Goal: Task Accomplishment & Management: Manage account settings

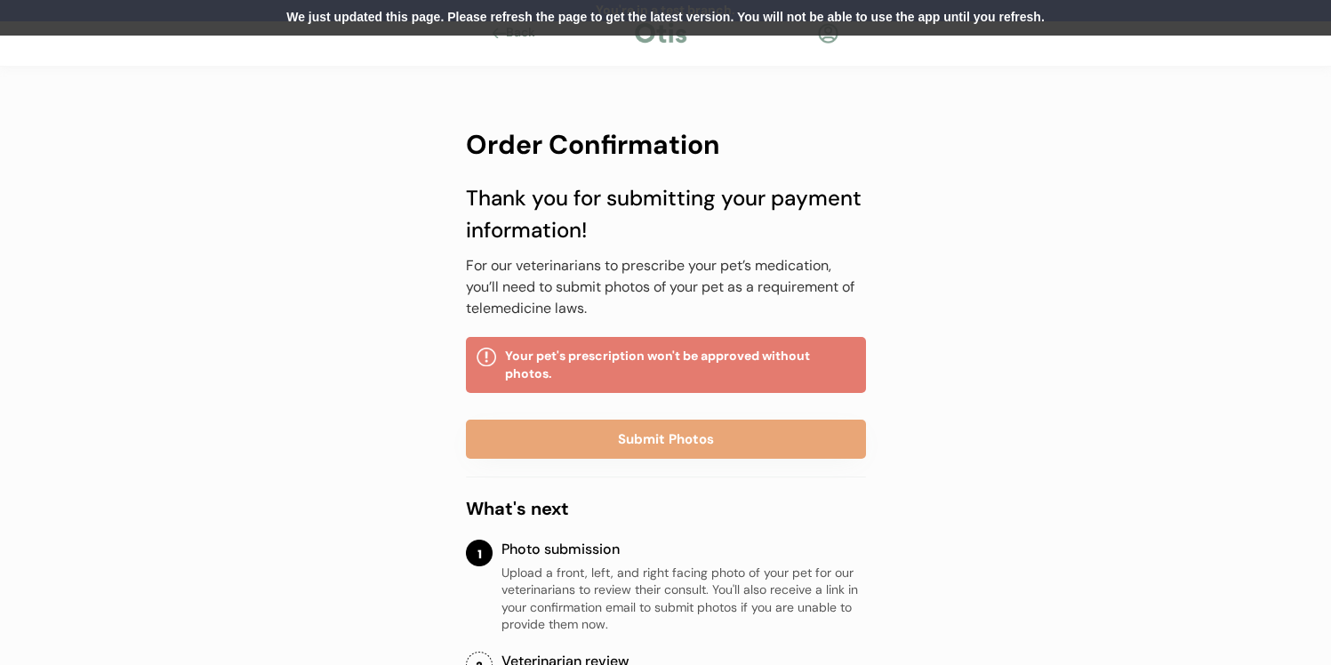
click at [828, 39] on div at bounding box center [828, 33] width 22 height 22
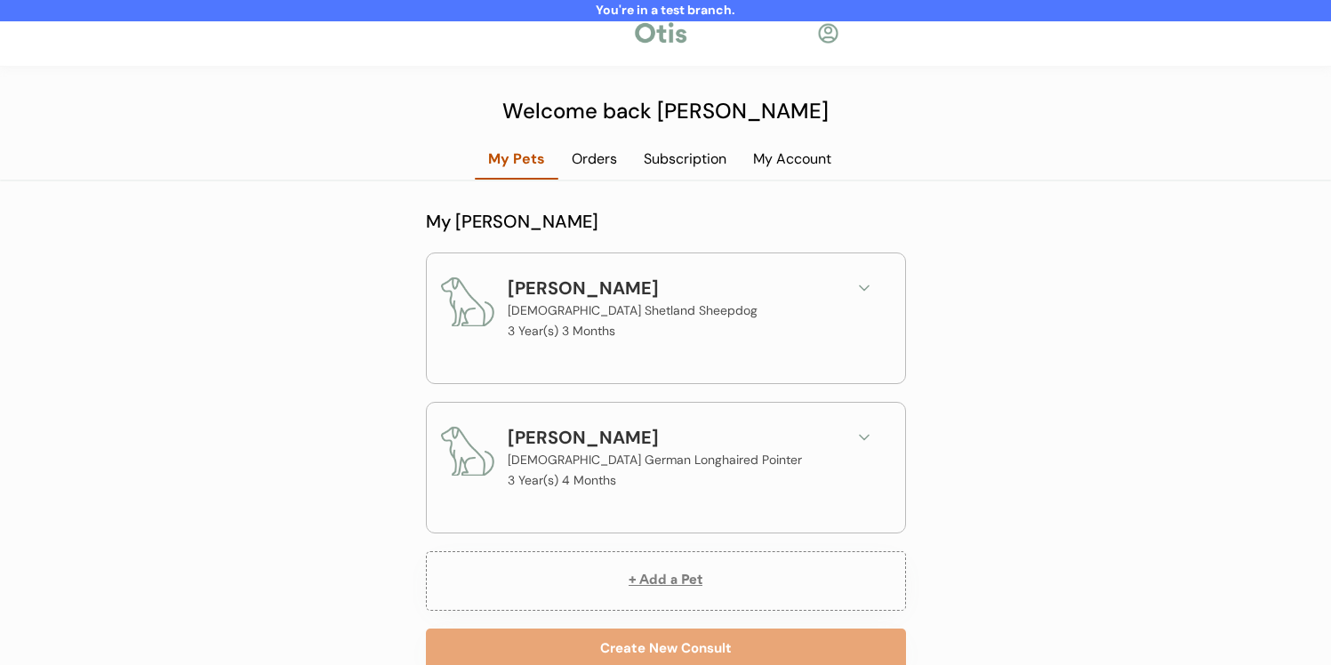
click at [693, 164] on div "Subscription" at bounding box center [684, 159] width 109 height 20
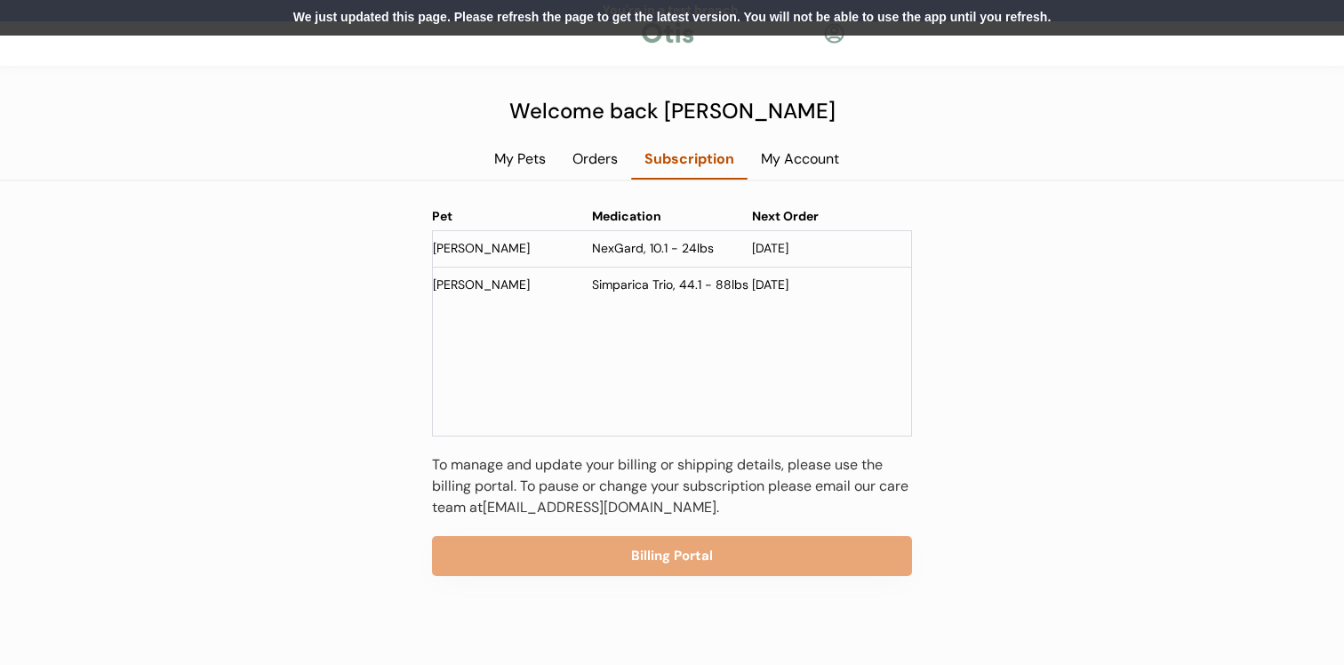
click at [695, 15] on div "We just updated this page. Please refresh the page to get the latest version. Y…" at bounding box center [672, 18] width 1344 height 36
click at [848, 21] on div "We just updated this page. Please refresh the page to get the latest version. Y…" at bounding box center [672, 18] width 1344 height 36
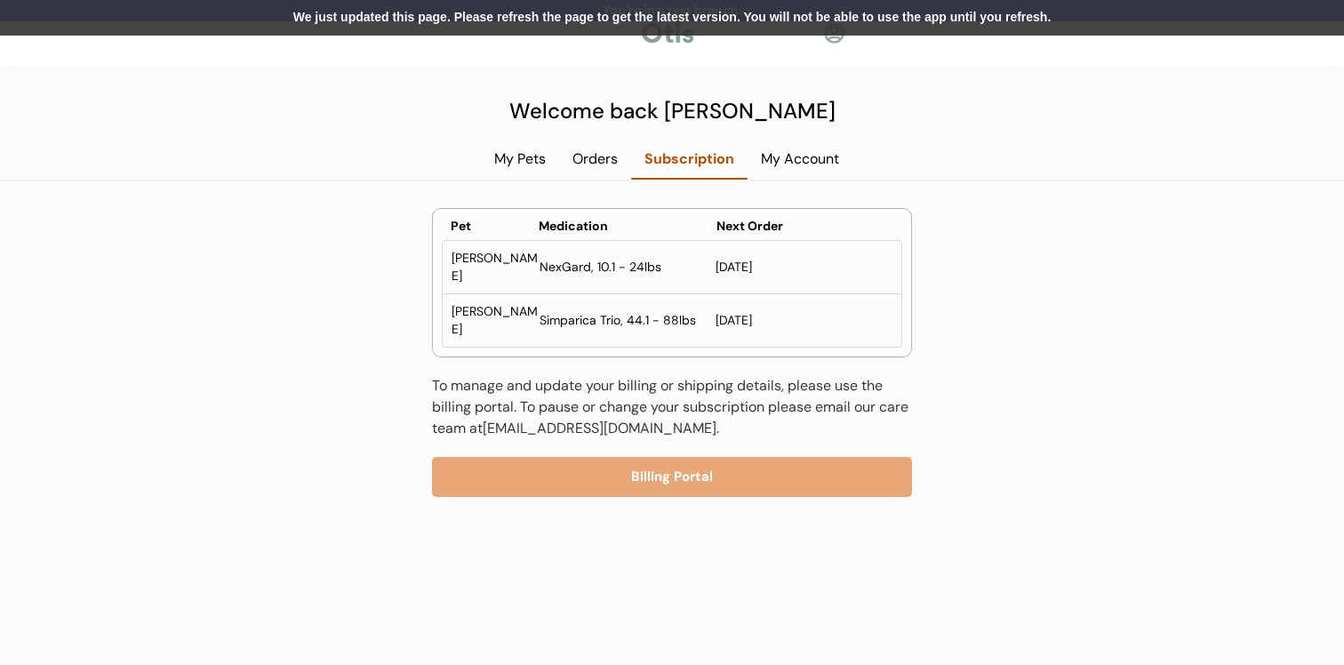
click at [492, 16] on div "We just updated this page. Please refresh the page to get the latest version. Y…" at bounding box center [672, 18] width 1344 height 36
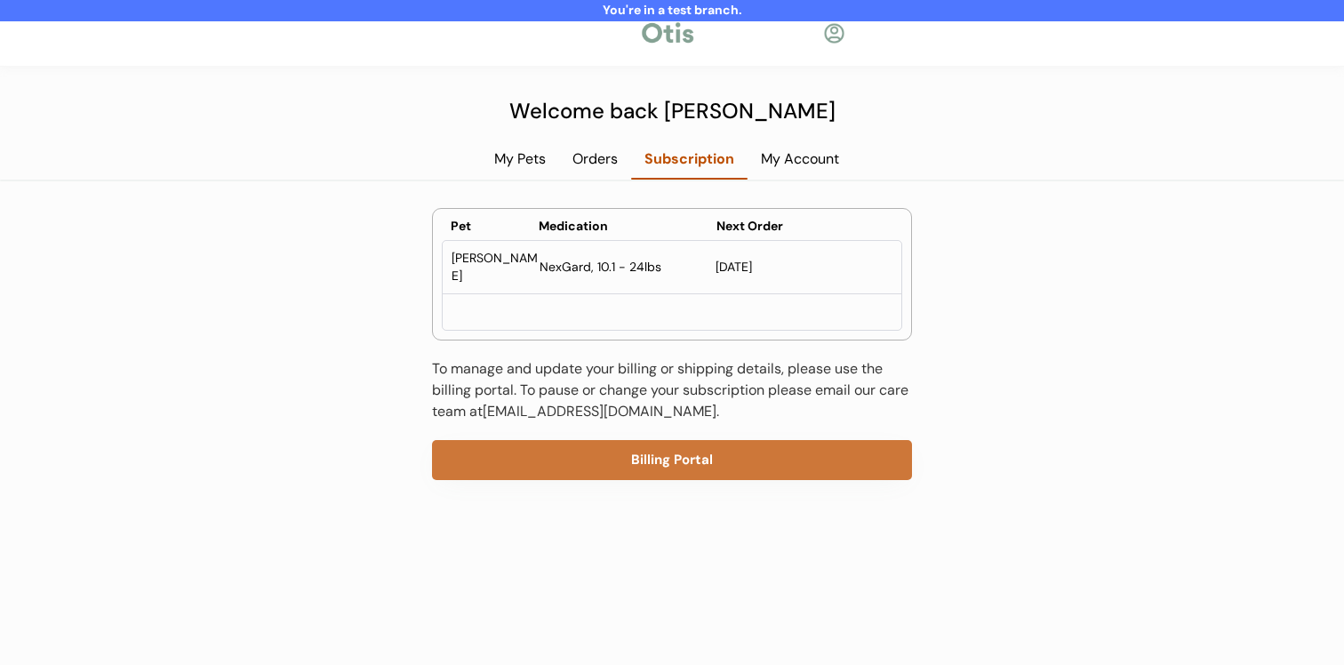
click at [546, 457] on button "Billing Portal" at bounding box center [672, 460] width 480 height 40
click at [531, 454] on button "Billing Portal" at bounding box center [672, 460] width 480 height 40
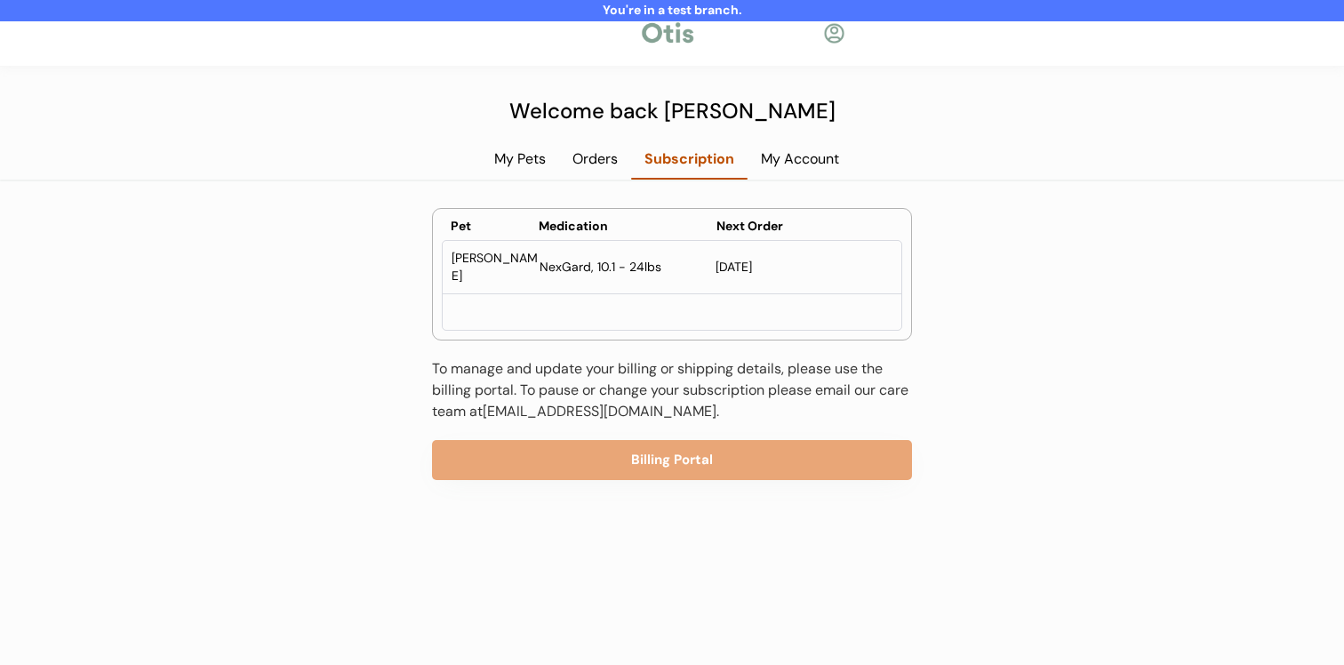
click at [600, 161] on div "Orders" at bounding box center [595, 159] width 72 height 20
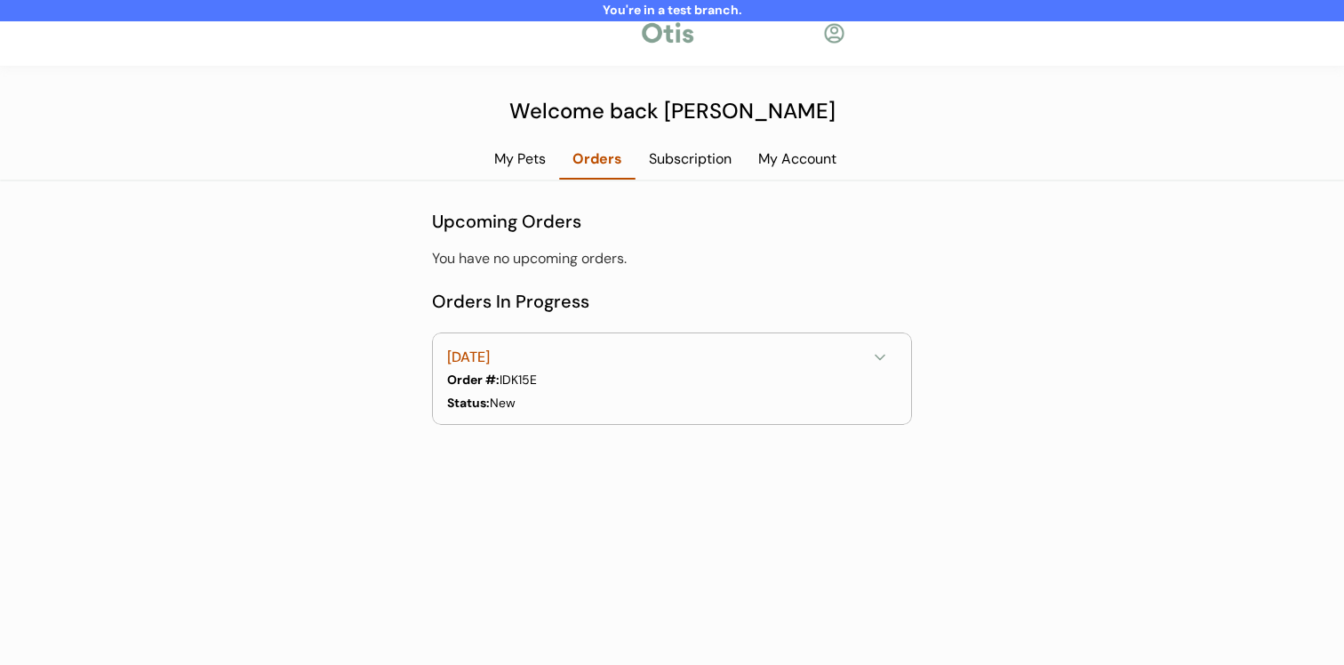
click at [674, 161] on div "Subscription" at bounding box center [690, 159] width 109 height 20
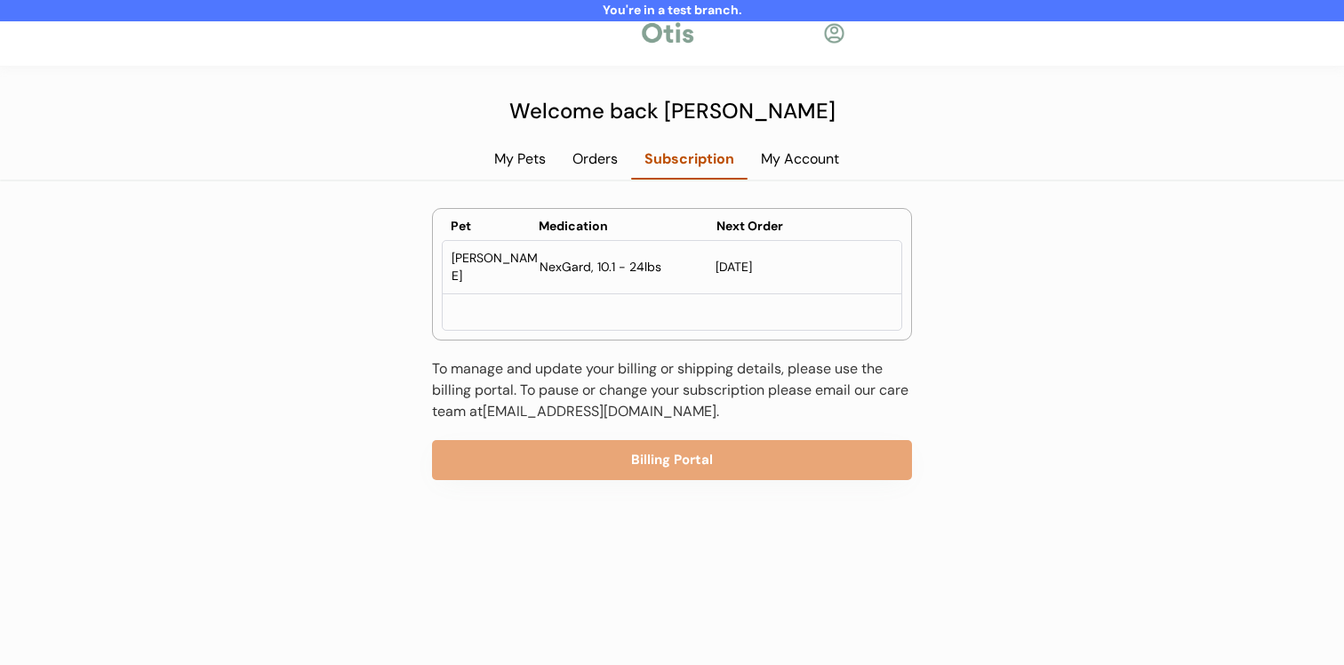
click at [575, 168] on div "Orders" at bounding box center [595, 159] width 72 height 20
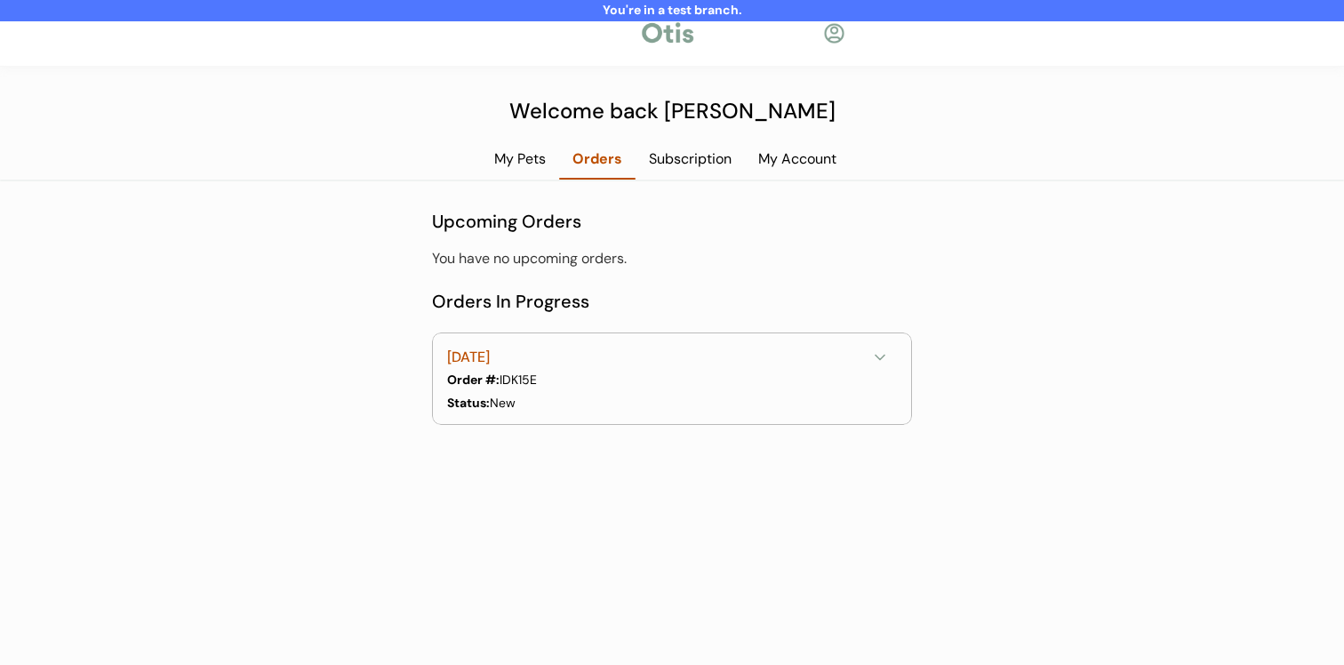
click at [671, 156] on div "Subscription" at bounding box center [690, 159] width 109 height 20
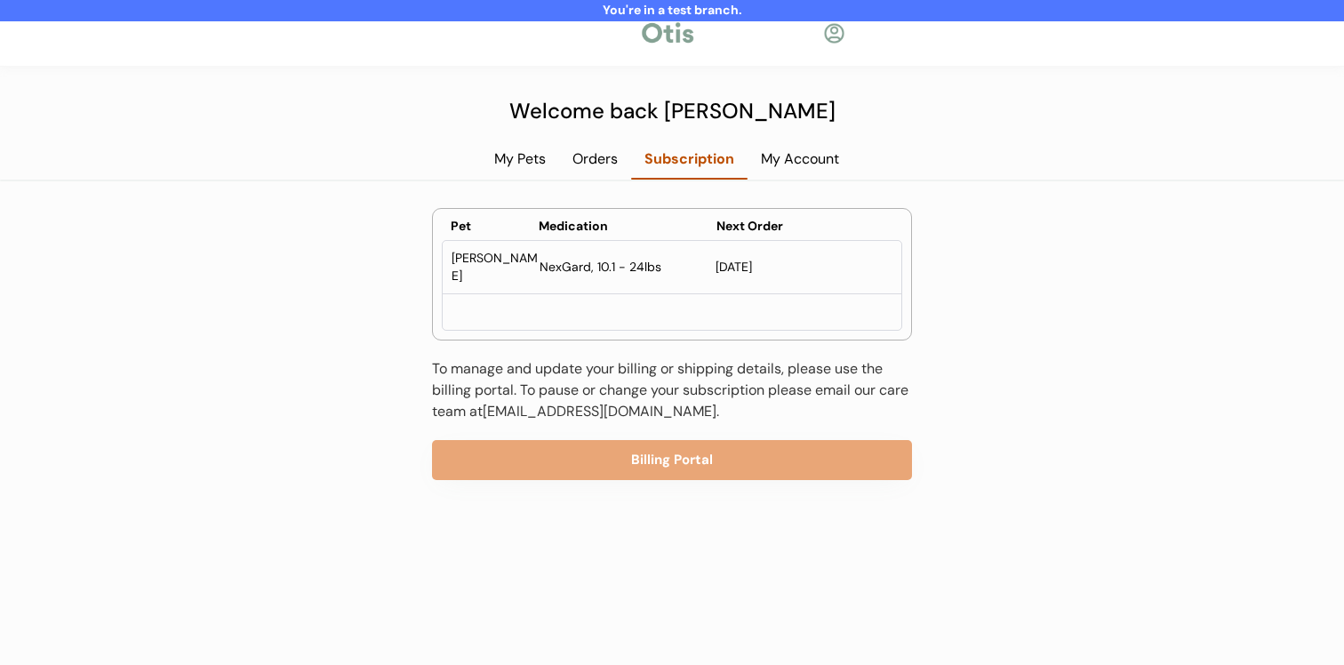
click at [590, 162] on div "Orders" at bounding box center [595, 159] width 72 height 20
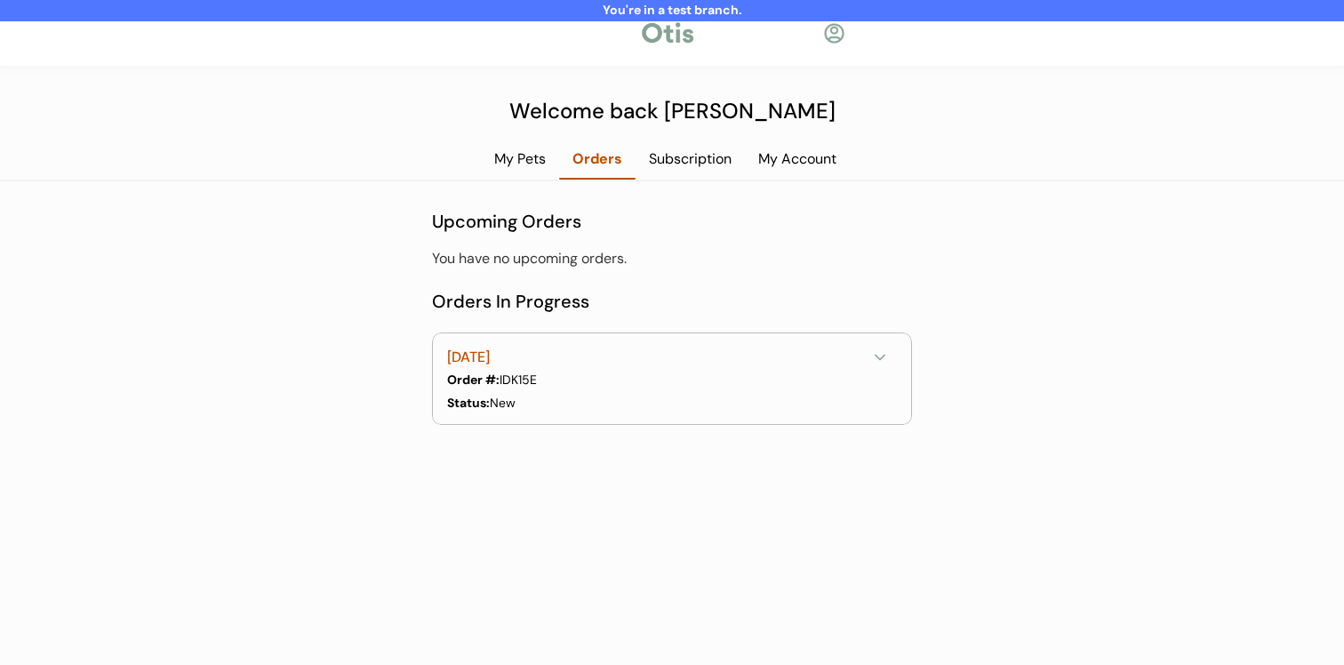
click at [524, 163] on div "My Pets" at bounding box center [520, 159] width 78 height 20
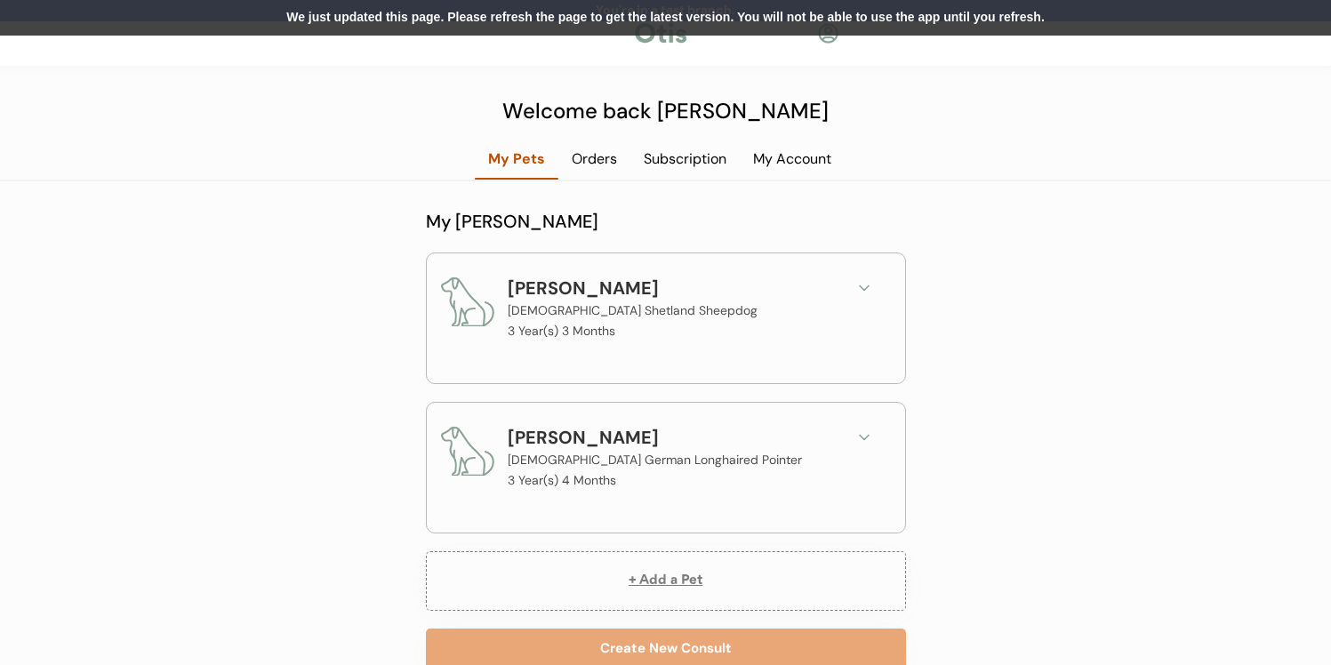
click at [521, 17] on div "We just updated this page. Please refresh the page to get the latest version. Y…" at bounding box center [665, 18] width 1331 height 36
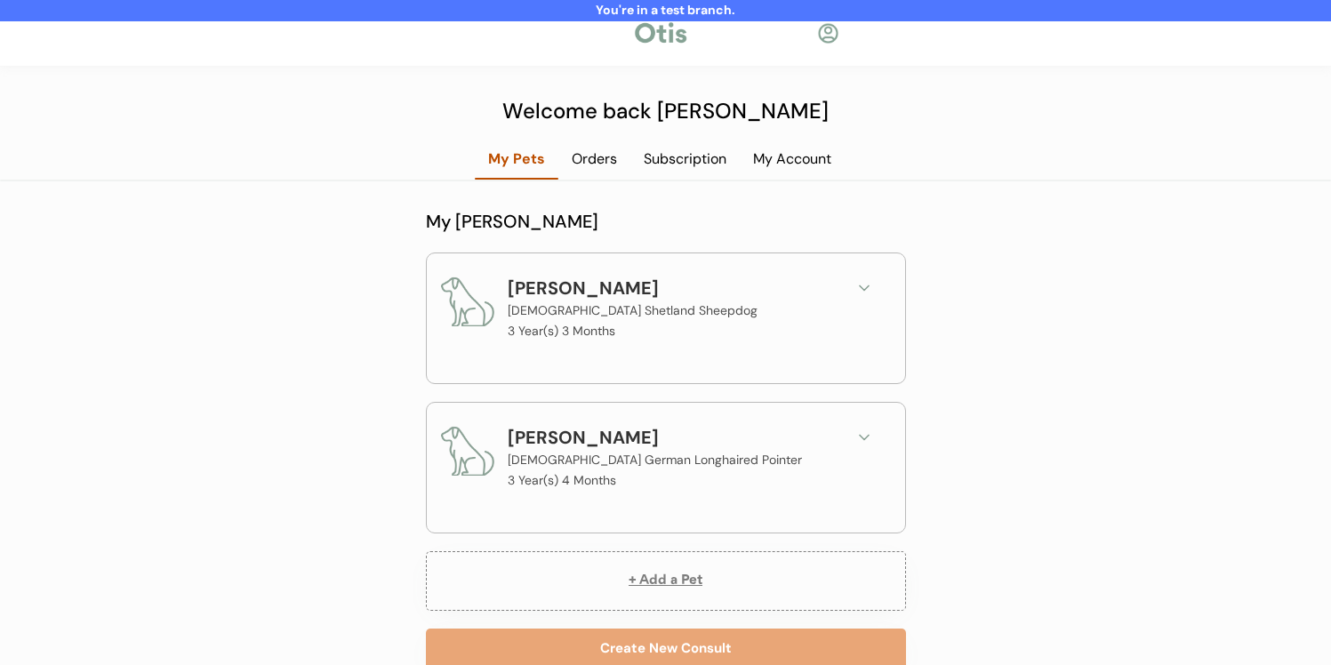
click at [676, 165] on div "Subscription" at bounding box center [684, 159] width 109 height 20
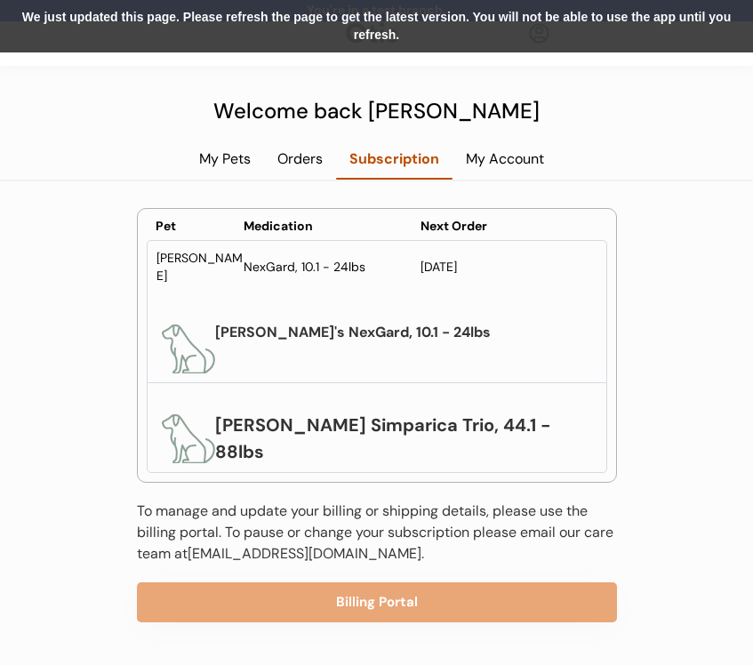
click at [566, 27] on div "We just updated this page. Please refresh the page to get the latest version. Y…" at bounding box center [376, 26] width 753 height 52
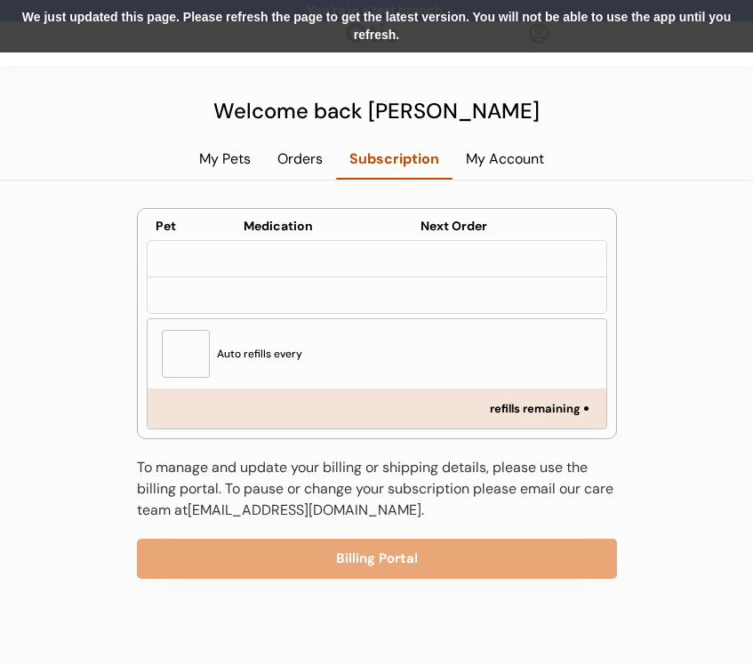
click at [596, 28] on div "We just updated this page. Please refresh the page to get the latest version. Y…" at bounding box center [376, 26] width 753 height 52
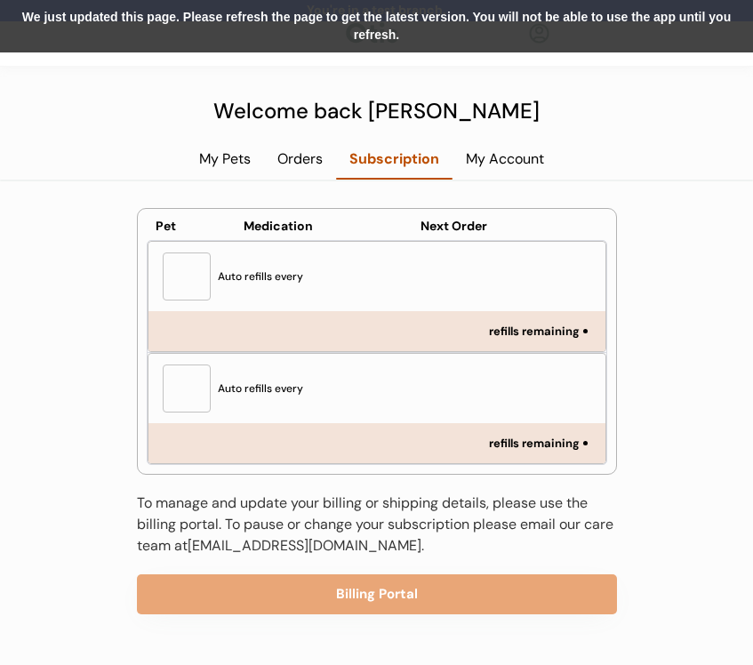
click at [519, 20] on div "We just updated this page. Please refresh the page to get the latest version. Y…" at bounding box center [376, 26] width 753 height 52
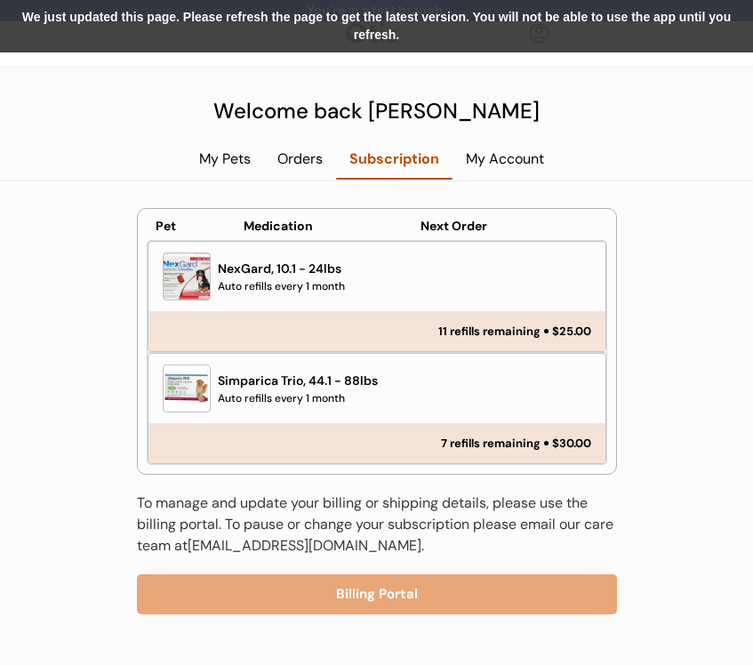
click at [414, 49] on div "We just updated this page. Please refresh the page to get the latest version. Y…" at bounding box center [376, 26] width 753 height 52
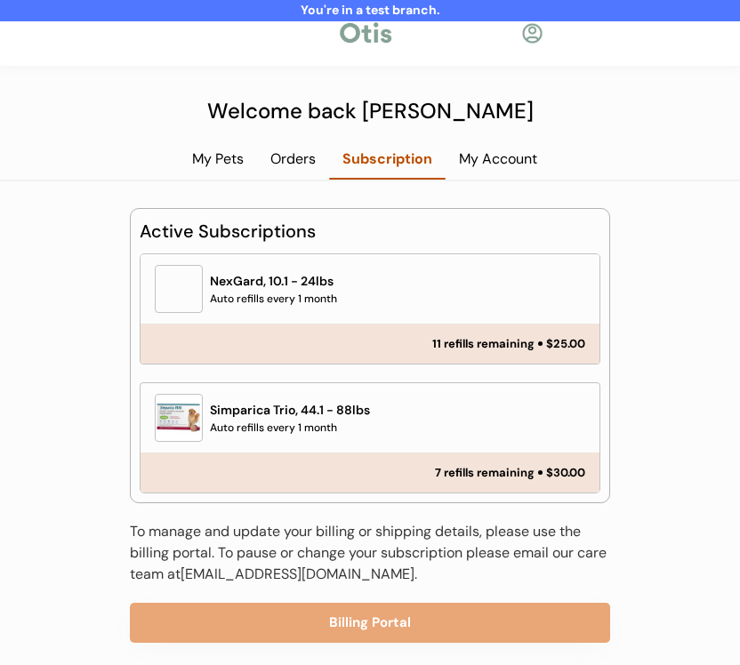
scroll to position [14, 0]
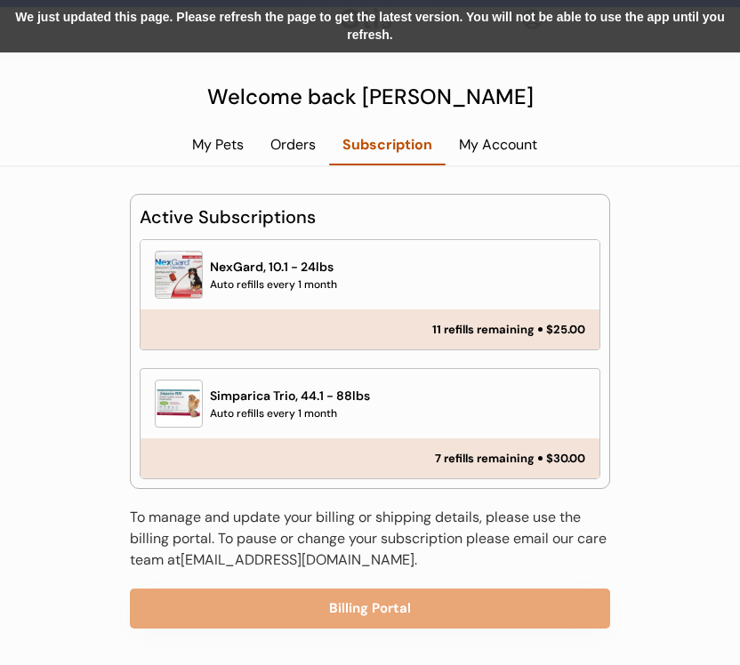
click at [616, 32] on div "We just updated this page. Please refresh the page to get the latest version. Y…" at bounding box center [370, 26] width 740 height 52
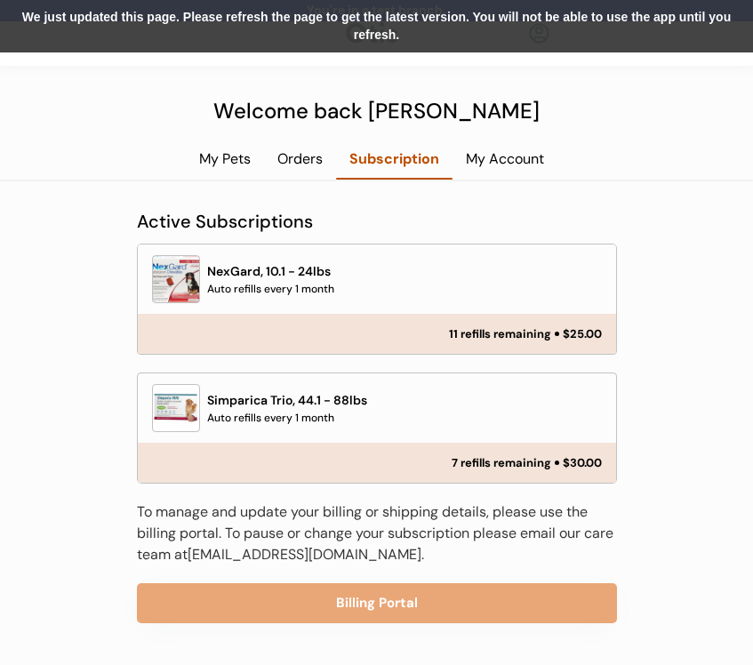
click at [510, 34] on div "We just updated this page. Please refresh the page to get the latest version. Y…" at bounding box center [376, 26] width 753 height 52
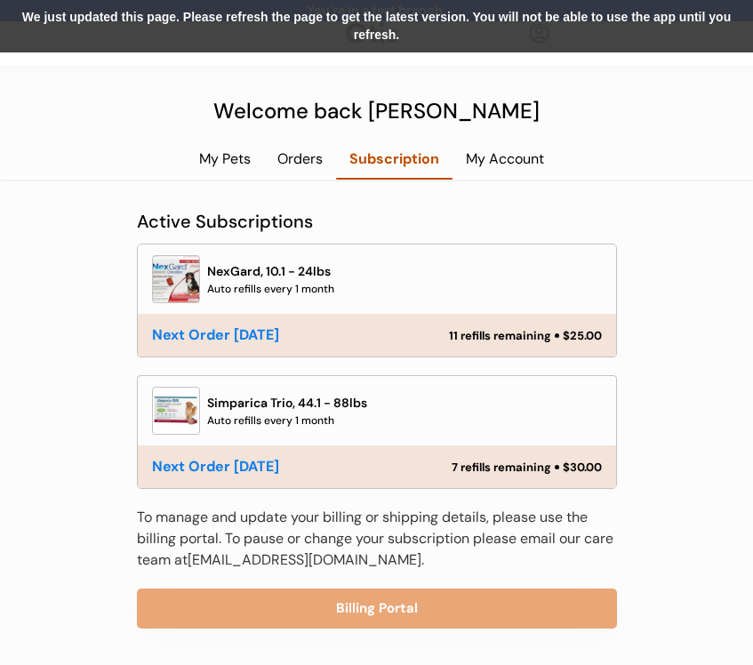
click at [467, 17] on div "We just updated this page. Please refresh the page to get the latest version. Y…" at bounding box center [376, 26] width 753 height 52
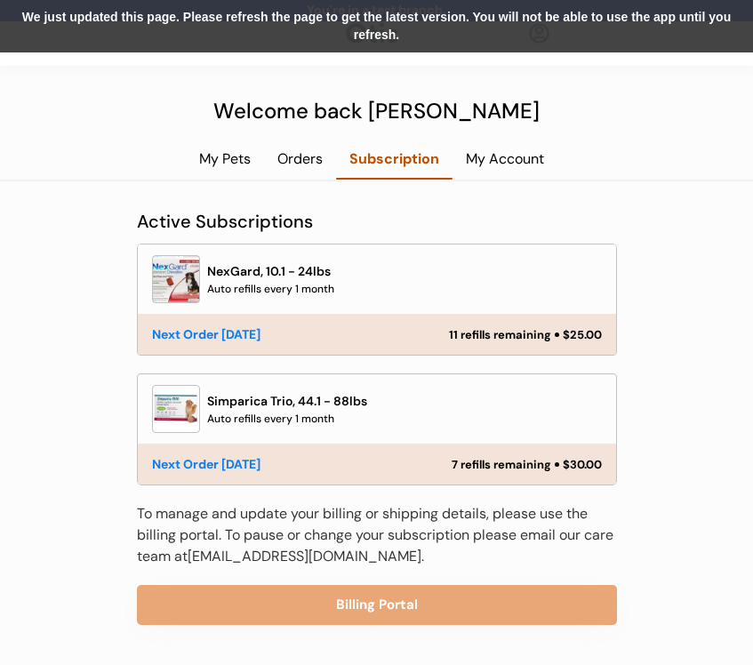
click at [468, 35] on div "We just updated this page. Please refresh the page to get the latest version. Y…" at bounding box center [376, 26] width 753 height 52
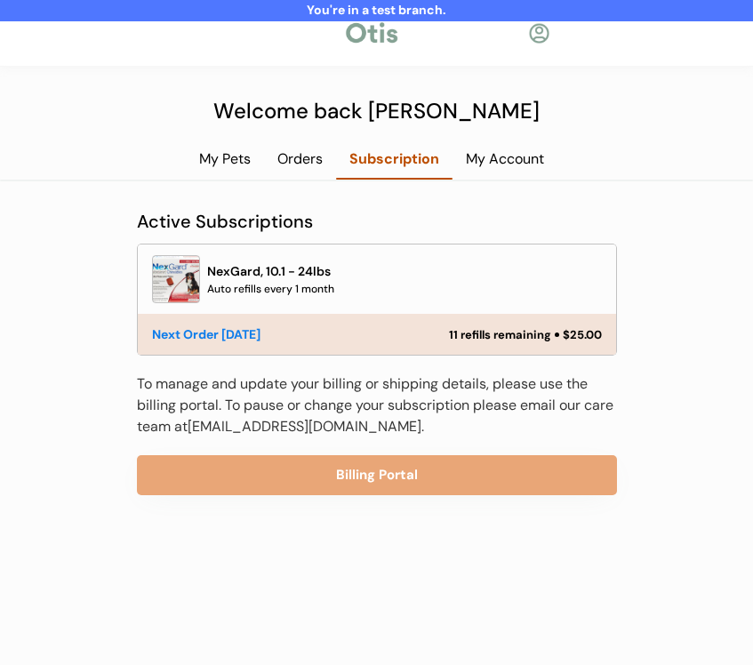
click at [207, 159] on div "My Pets" at bounding box center [225, 159] width 78 height 20
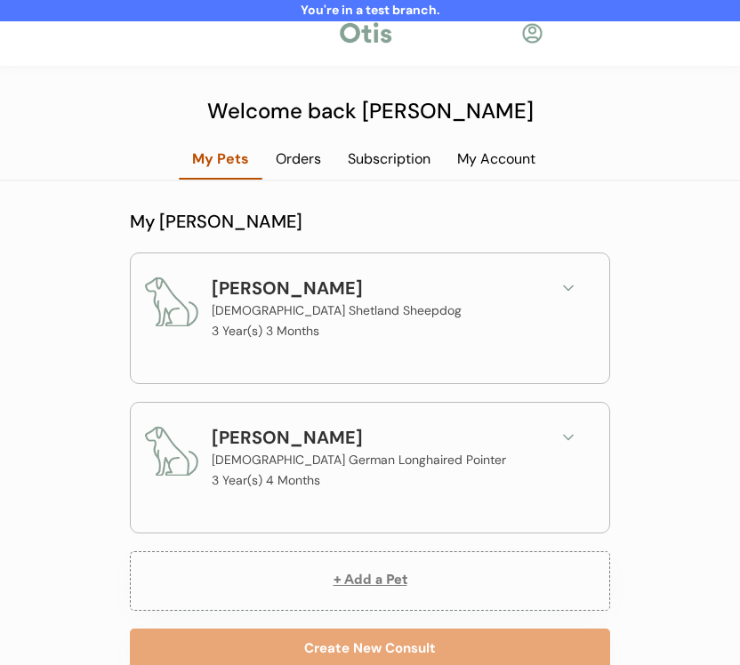
click at [401, 168] on div "Subscription" at bounding box center [388, 159] width 109 height 20
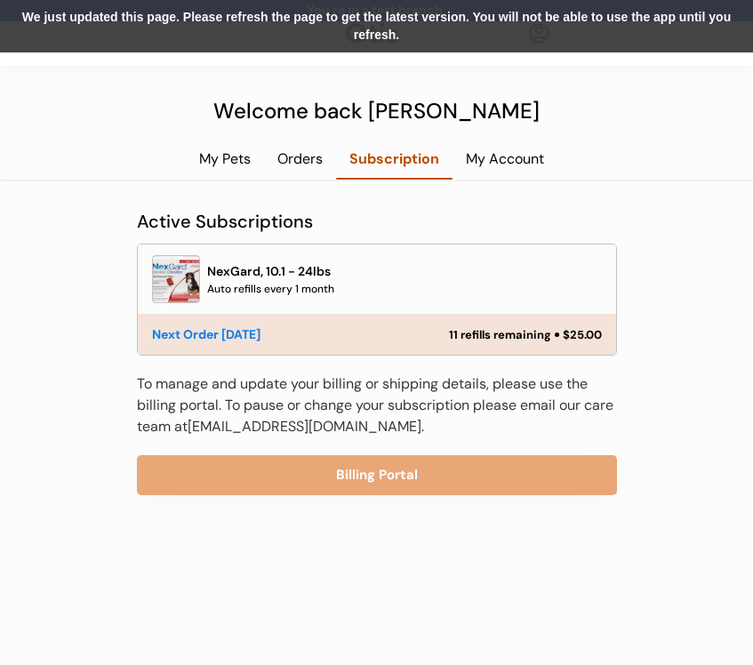
click at [550, 22] on div "We just updated this page. Please refresh the page to get the latest version. Y…" at bounding box center [376, 26] width 753 height 52
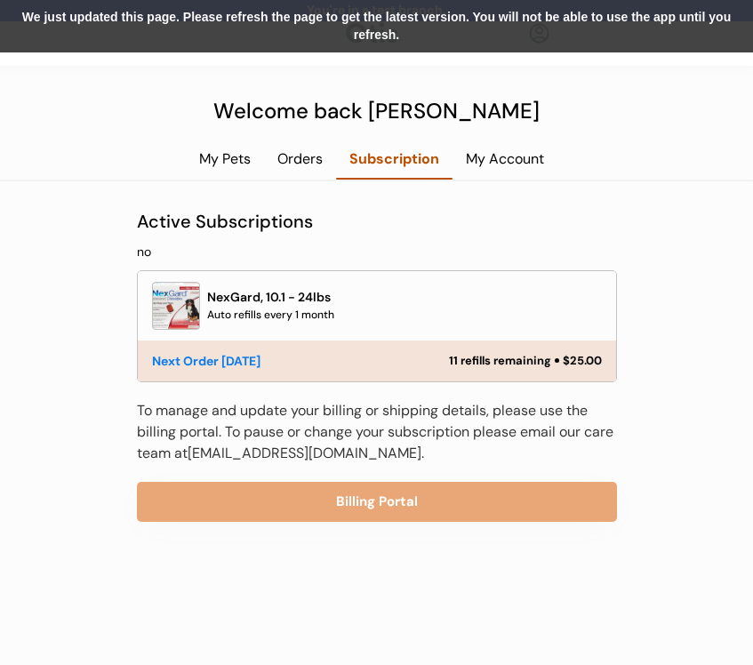
click at [604, 18] on div "We just updated this page. Please refresh the page to get the latest version. Y…" at bounding box center [376, 26] width 753 height 52
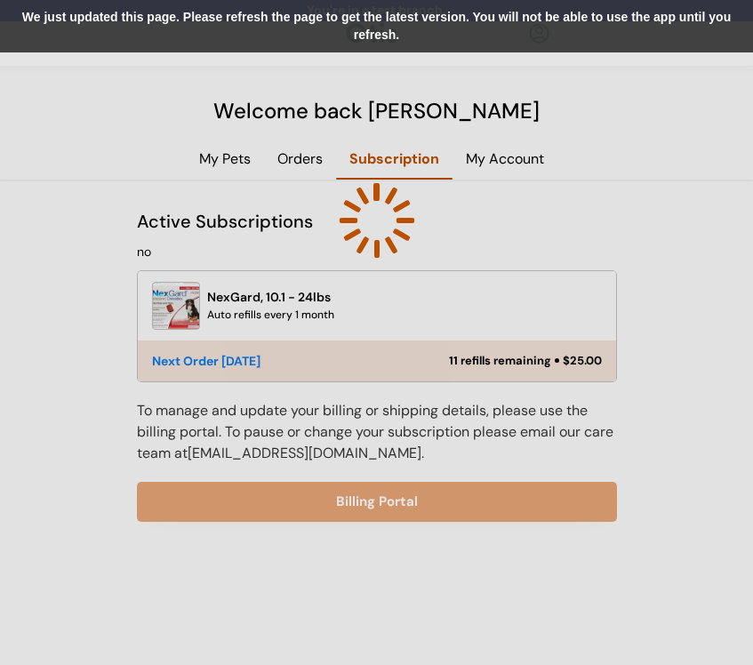
click at [545, 21] on div "We just updated this page. Please refresh the page to get the latest version. Y…" at bounding box center [376, 26] width 753 height 52
click at [604, 22] on div "We just updated this page. Please refresh the page to get the latest version. Y…" at bounding box center [376, 26] width 753 height 52
click at [604, 39] on div "We just updated this page. Please refresh the page to get the latest version. Y…" at bounding box center [376, 26] width 753 height 52
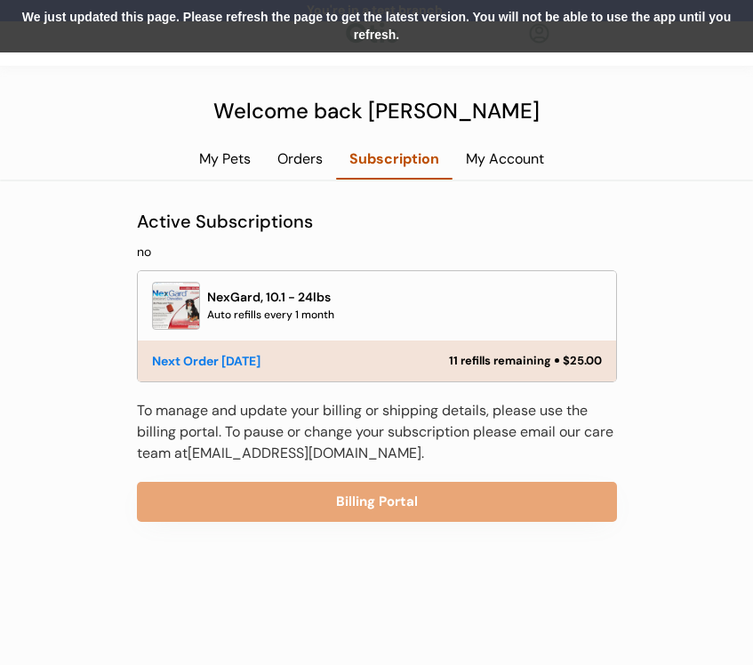
click at [233, 164] on div "My Pets" at bounding box center [225, 159] width 78 height 20
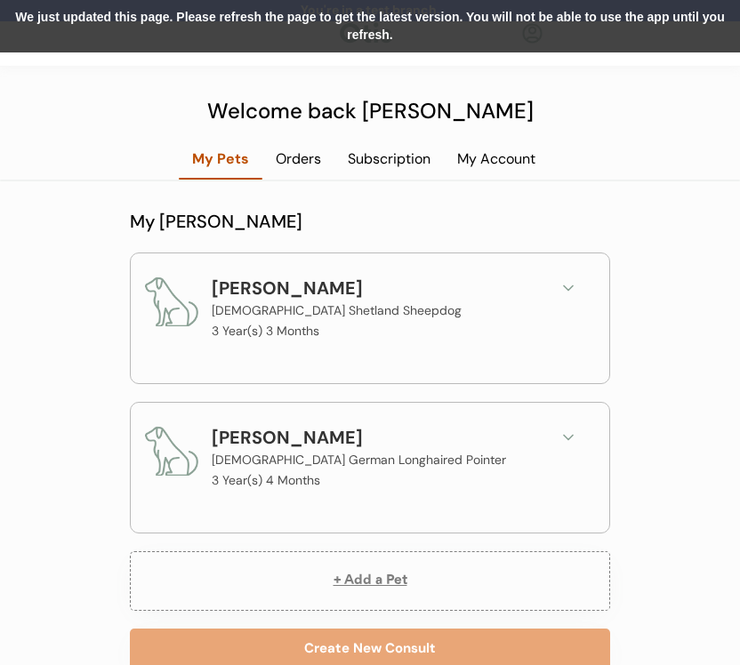
click at [359, 31] on div "We just updated this page. Please refresh the page to get the latest version. Y…" at bounding box center [370, 26] width 740 height 52
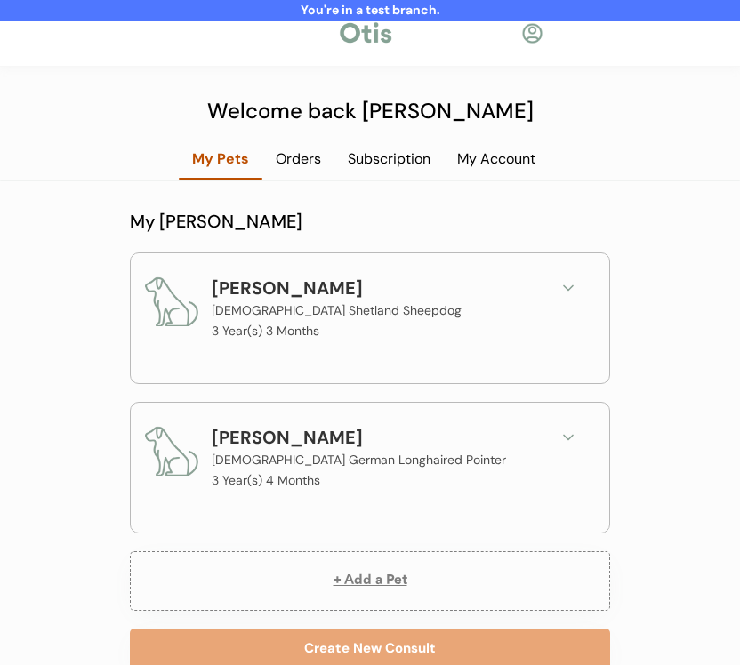
click at [364, 158] on div "Subscription" at bounding box center [388, 159] width 109 height 20
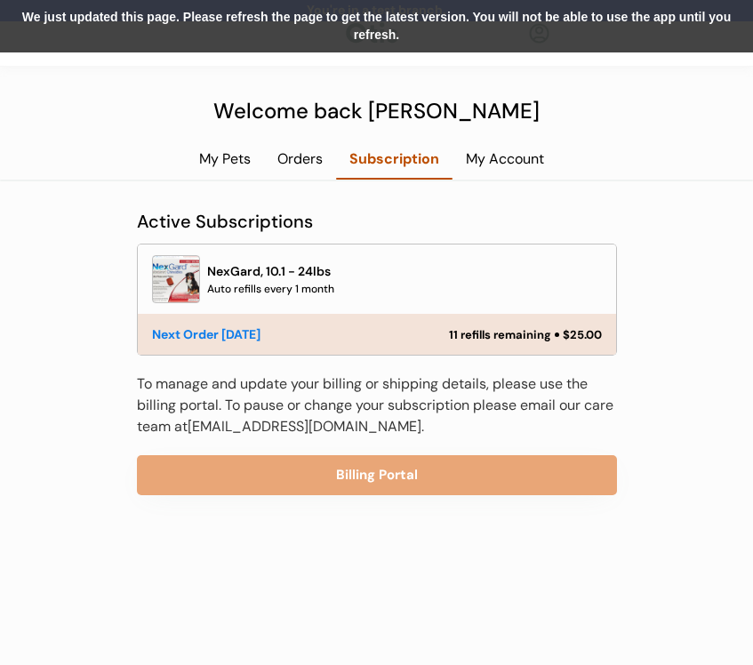
click at [575, 29] on div "We just updated this page. Please refresh the page to get the latest version. Y…" at bounding box center [376, 26] width 753 height 52
click at [629, 23] on div "We just updated this page. Please refresh the page to get the latest version. Y…" at bounding box center [376, 26] width 753 height 52
click at [226, 162] on div "My Pets" at bounding box center [225, 159] width 78 height 20
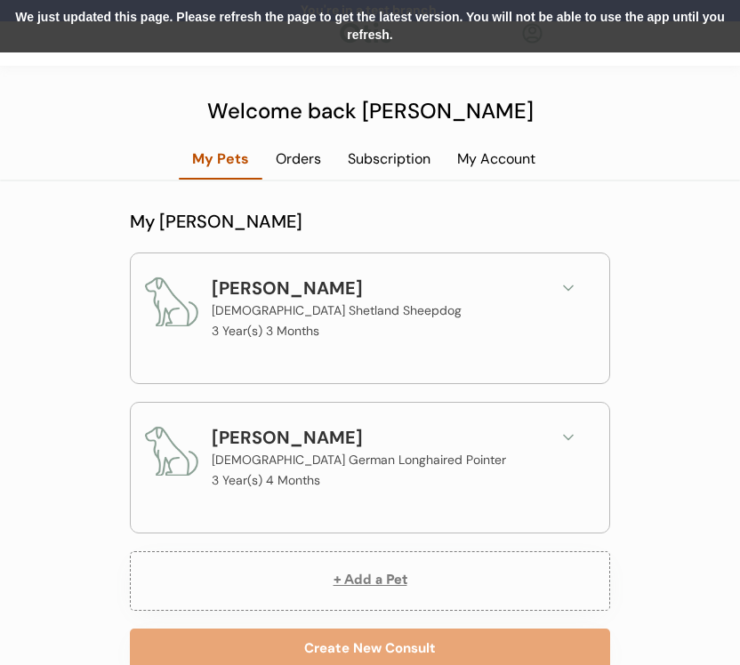
click at [420, 151] on div "Subscription" at bounding box center [388, 159] width 109 height 20
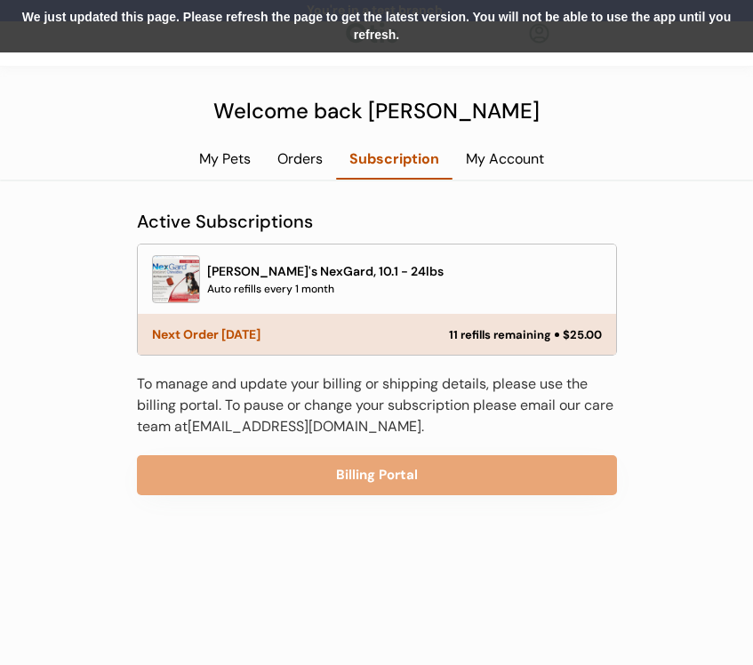
click at [623, 27] on div "We just updated this page. Please refresh the page to get the latest version. Y…" at bounding box center [376, 26] width 753 height 52
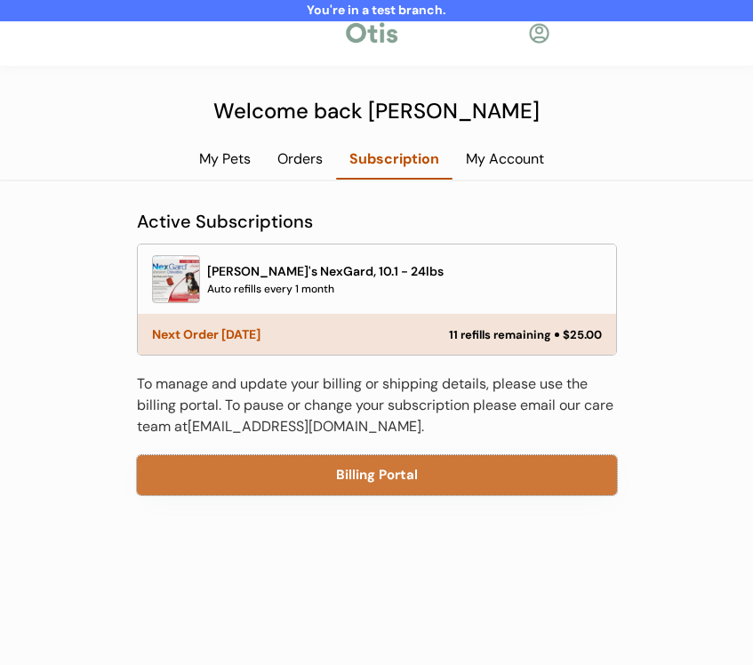
click at [404, 467] on button "Billing Portal" at bounding box center [377, 475] width 480 height 40
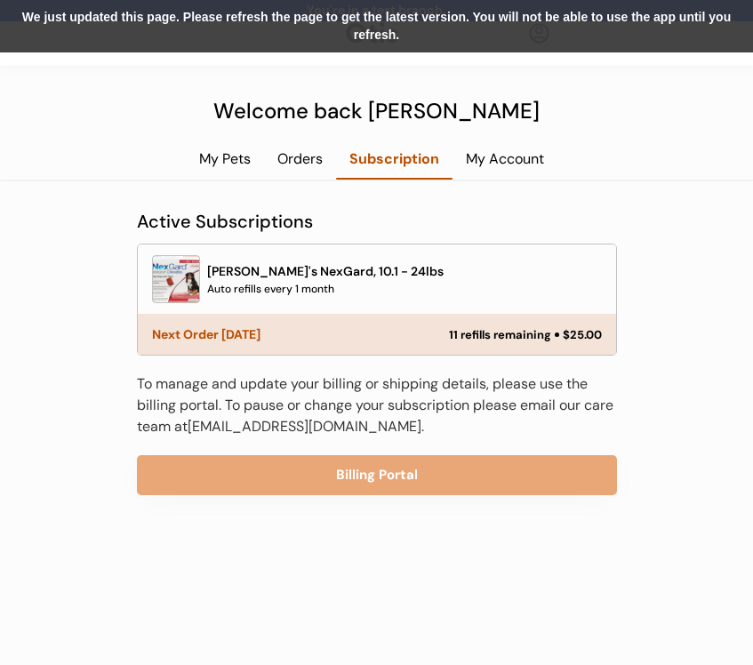
click at [481, 19] on div "We just updated this page. Please refresh the page to get the latest version. Y…" at bounding box center [376, 26] width 753 height 52
